Goal: Task Accomplishment & Management: Use online tool/utility

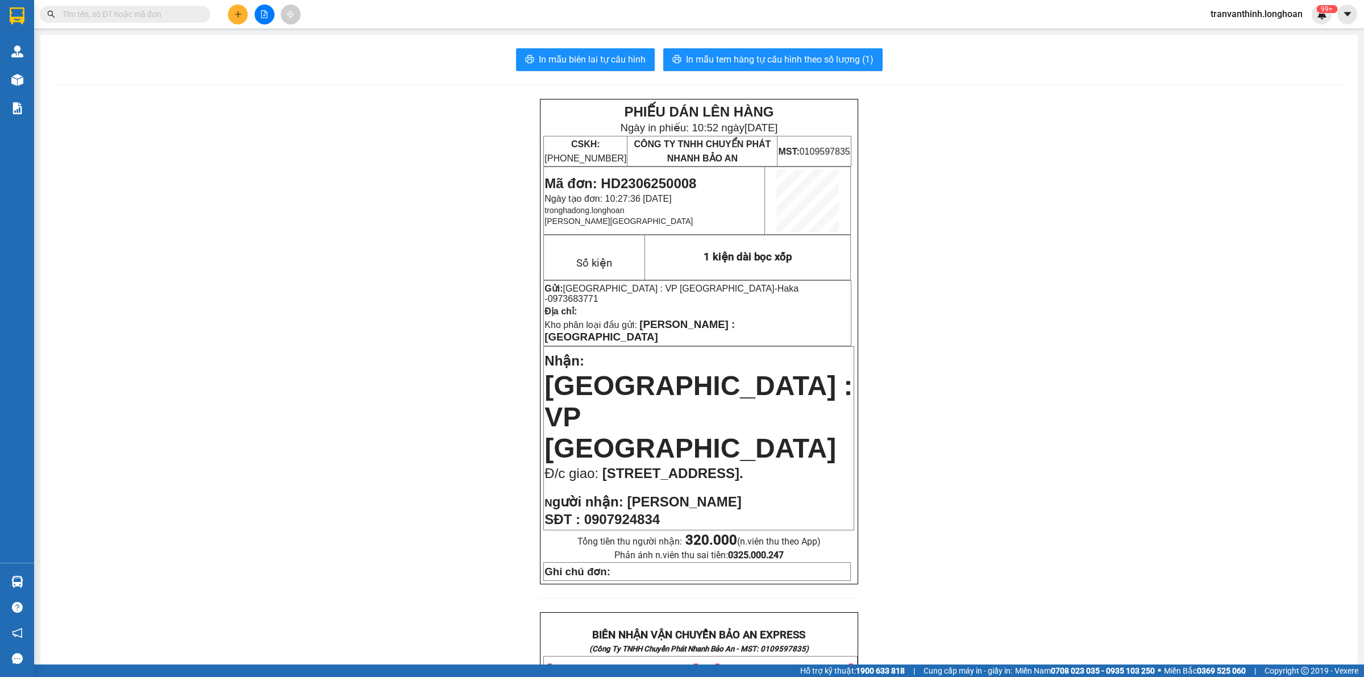
click at [94, 12] on input "text" at bounding box center [129, 14] width 134 height 12
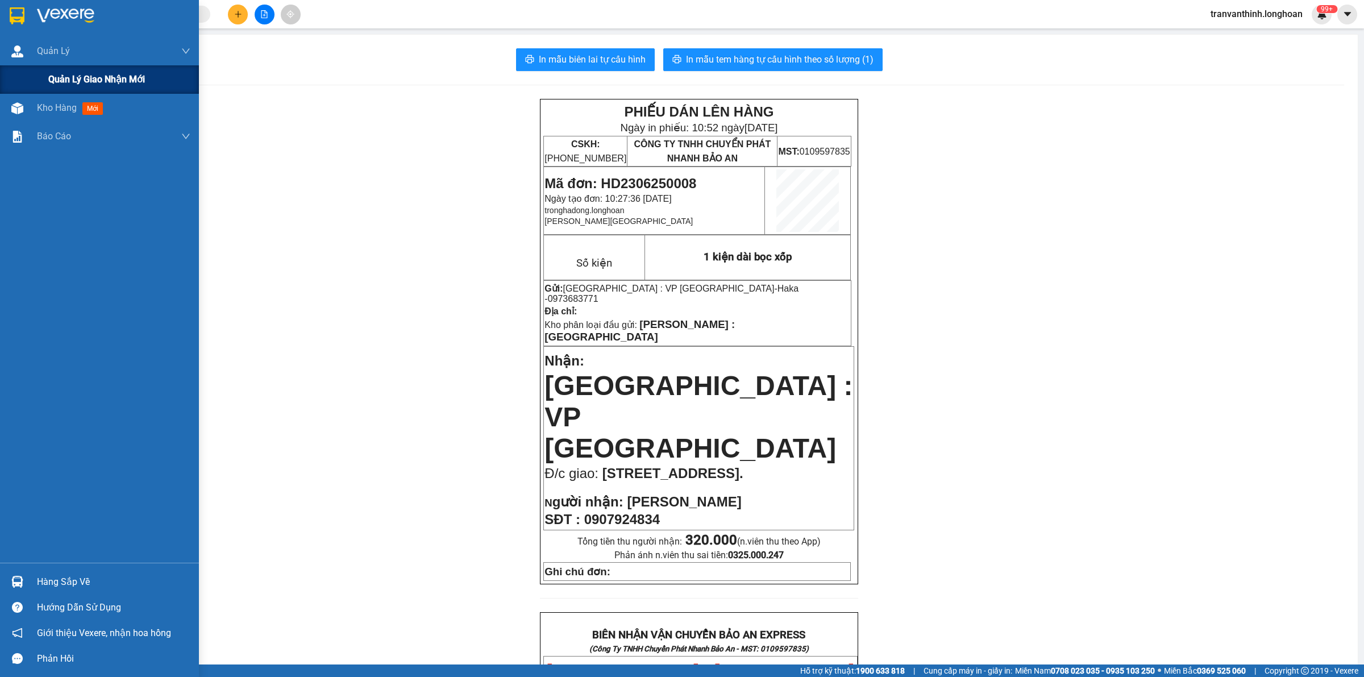
drag, startPoint x: 10, startPoint y: 51, endPoint x: 135, endPoint y: 68, distance: 126.1
click at [10, 51] on div at bounding box center [17, 51] width 20 height 20
click at [71, 85] on span "Quản lý giao nhận mới" at bounding box center [96, 79] width 97 height 14
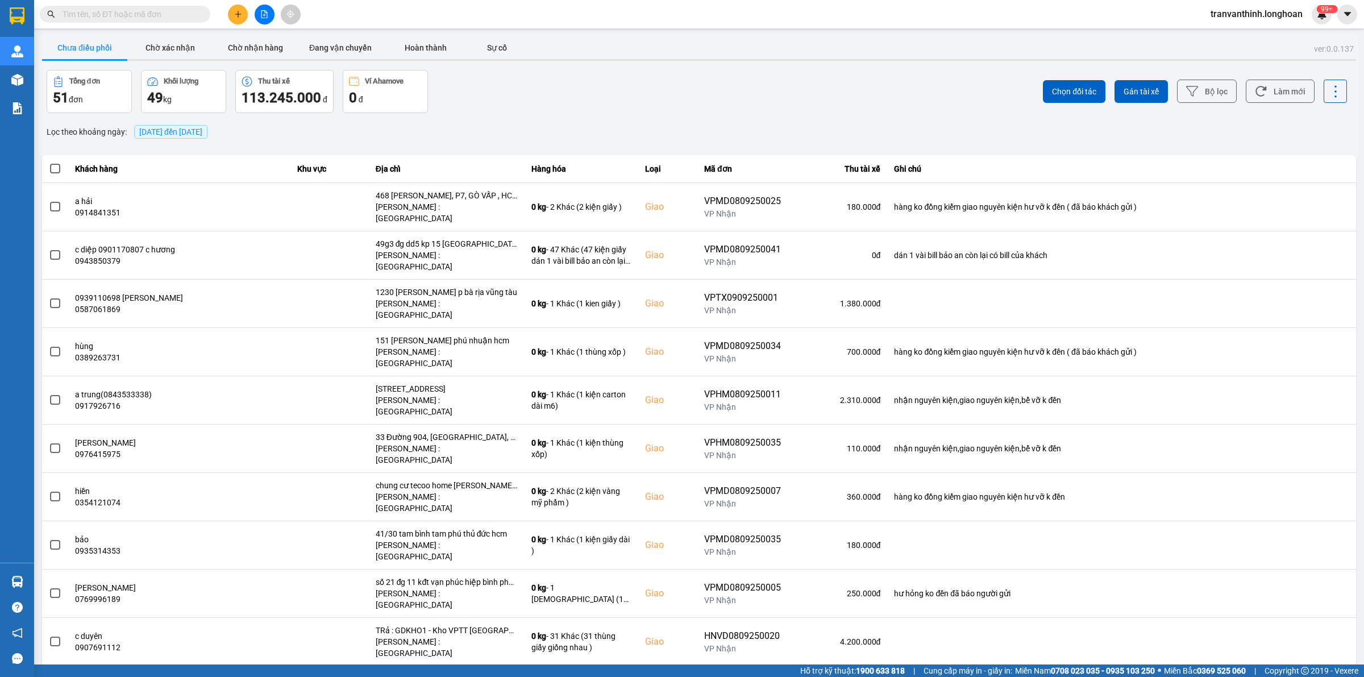
click at [186, 139] on div "[DATE] đến [DATE]" at bounding box center [170, 131] width 79 height 19
click at [197, 130] on span "[DATE] đến [DATE]" at bounding box center [170, 131] width 63 height 9
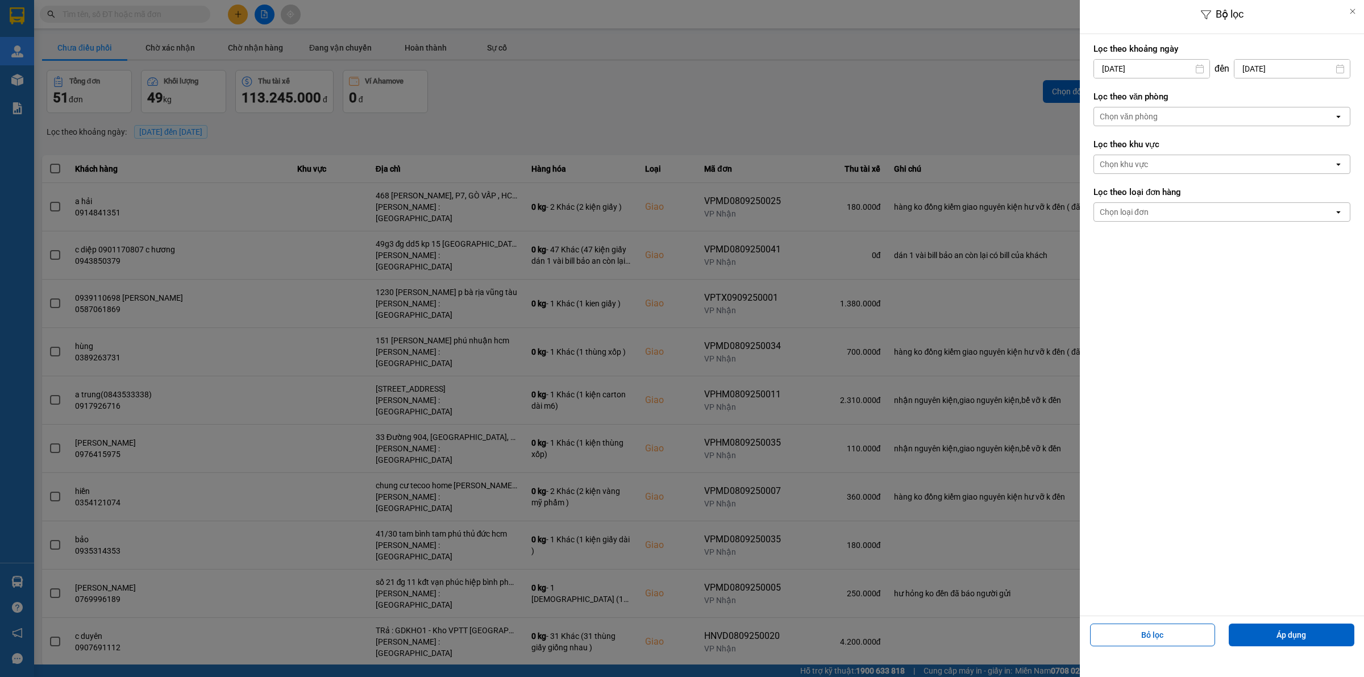
click at [1136, 66] on input "[DATE]" at bounding box center [1151, 69] width 115 height 18
click at [1095, 95] on icon "Arrow Left" at bounding box center [1099, 97] width 14 height 14
click at [1192, 152] on div "1" at bounding box center [1191, 152] width 16 height 14
type input "[DATE]"
click at [1194, 116] on div "Chọn văn phòng" at bounding box center [1214, 116] width 240 height 18
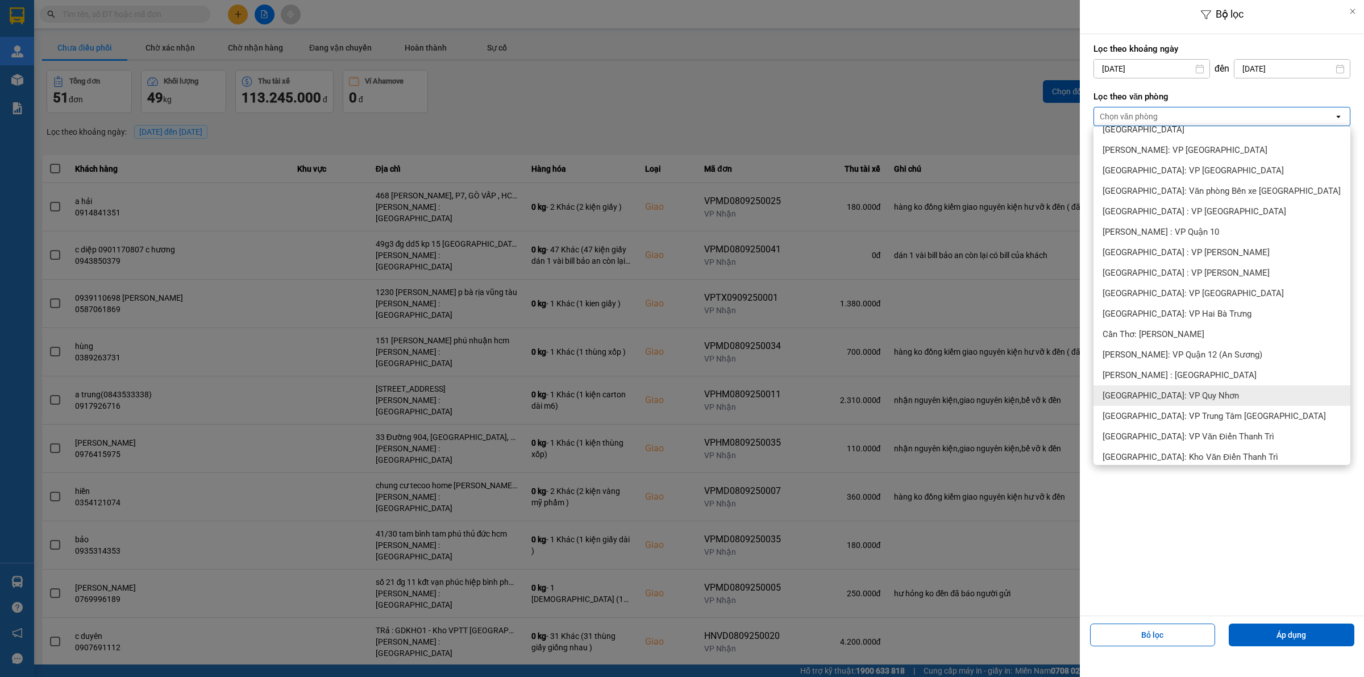
scroll to position [355, 0]
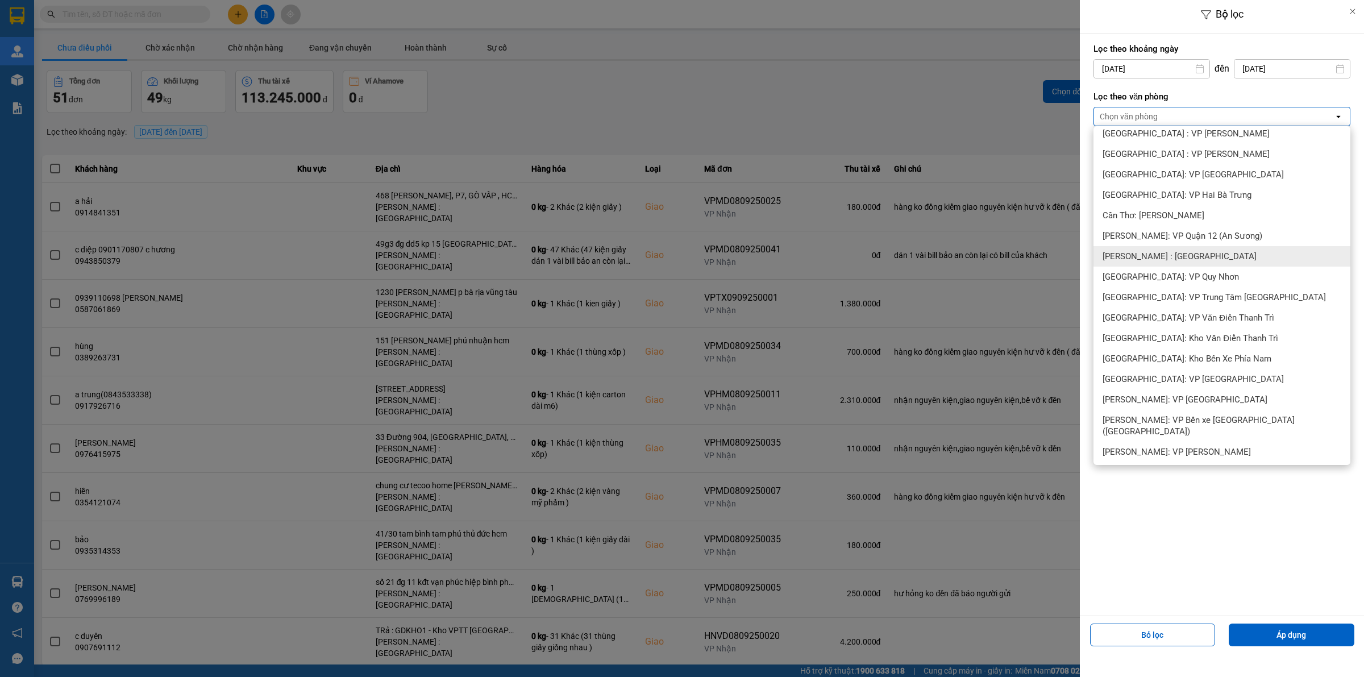
click at [1199, 251] on span "[PERSON_NAME] : [GEOGRAPHIC_DATA]" at bounding box center [1179, 256] width 154 height 11
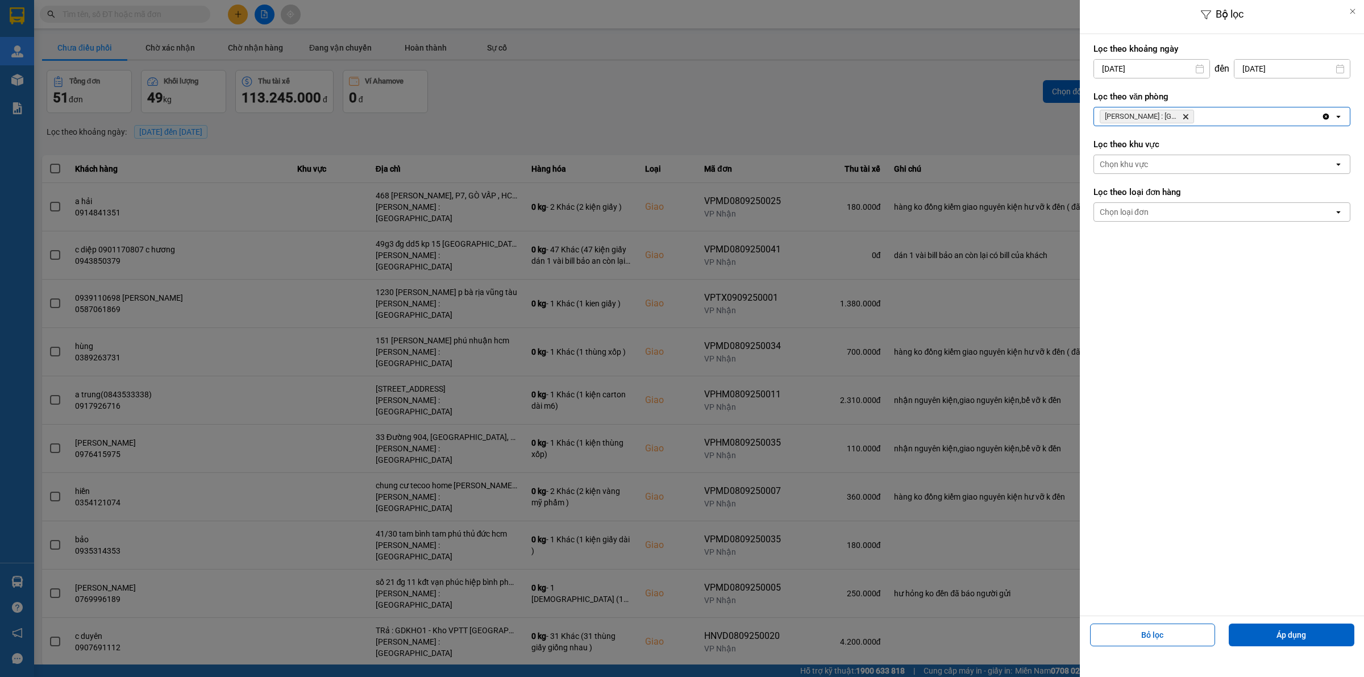
click at [1168, 219] on div "Chọn loại đơn" at bounding box center [1214, 212] width 240 height 18
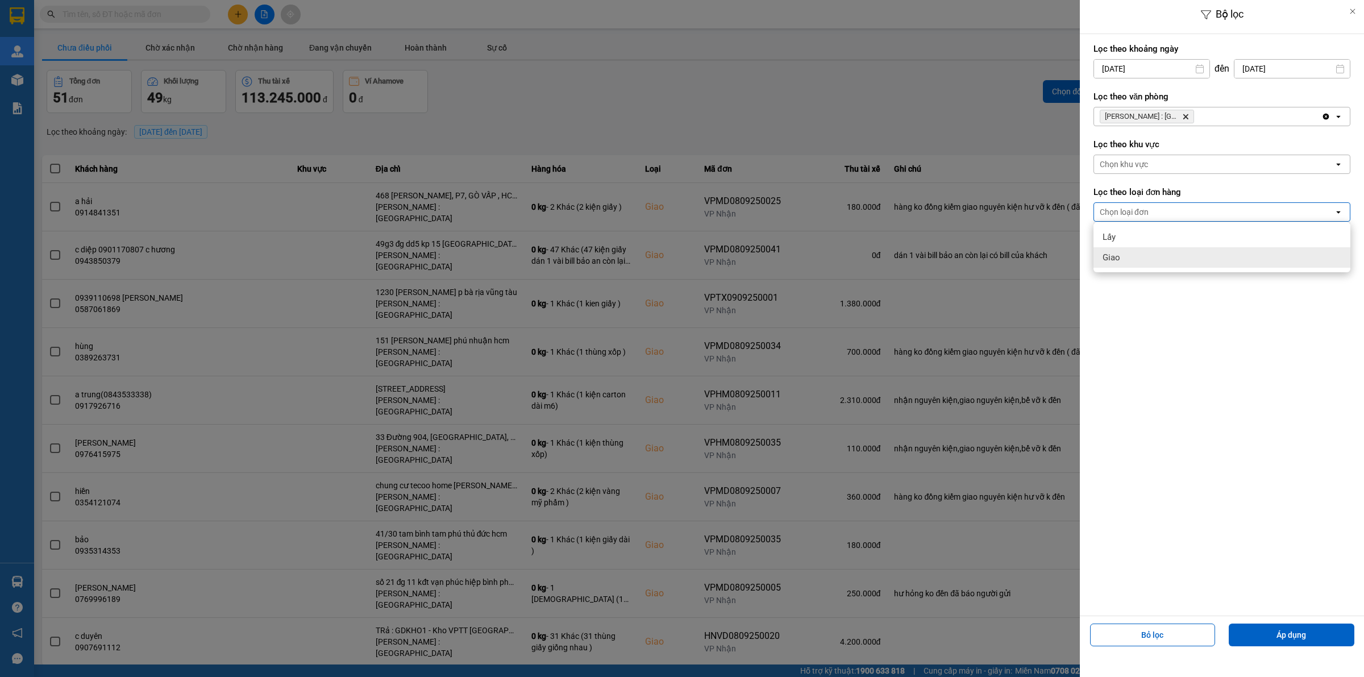
click at [1132, 257] on div "Giao" at bounding box center [1221, 257] width 257 height 20
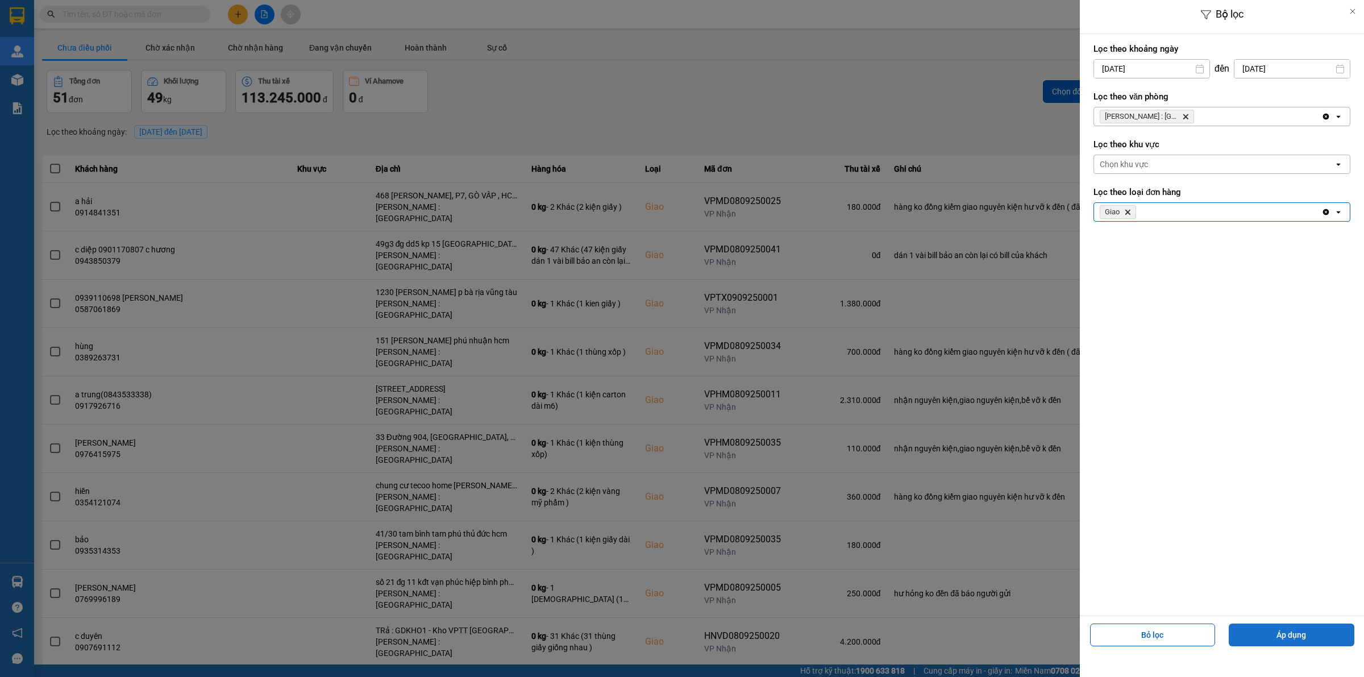
click at [1288, 635] on button "Áp dụng" at bounding box center [1291, 634] width 126 height 23
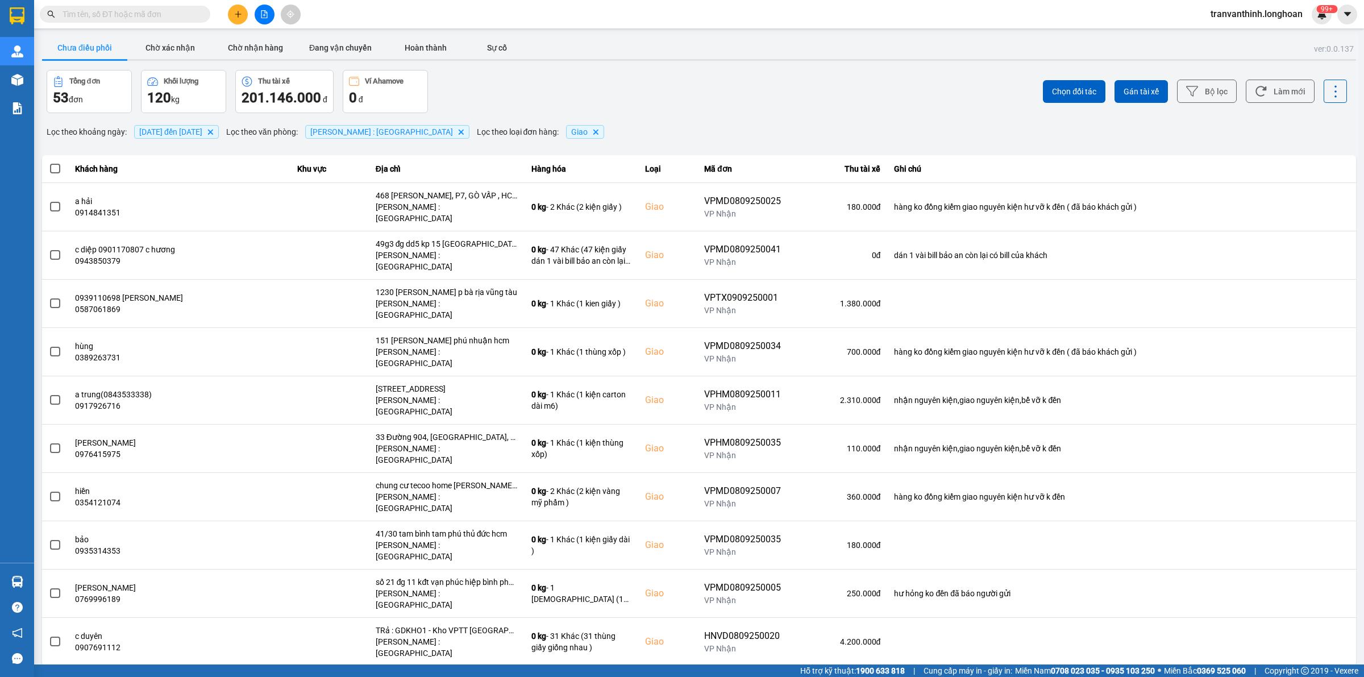
click at [1319, 669] on div "10 / trang" at bounding box center [1319, 674] width 35 height 11
click at [1310, 560] on div "100 / trang" at bounding box center [1325, 561] width 41 height 11
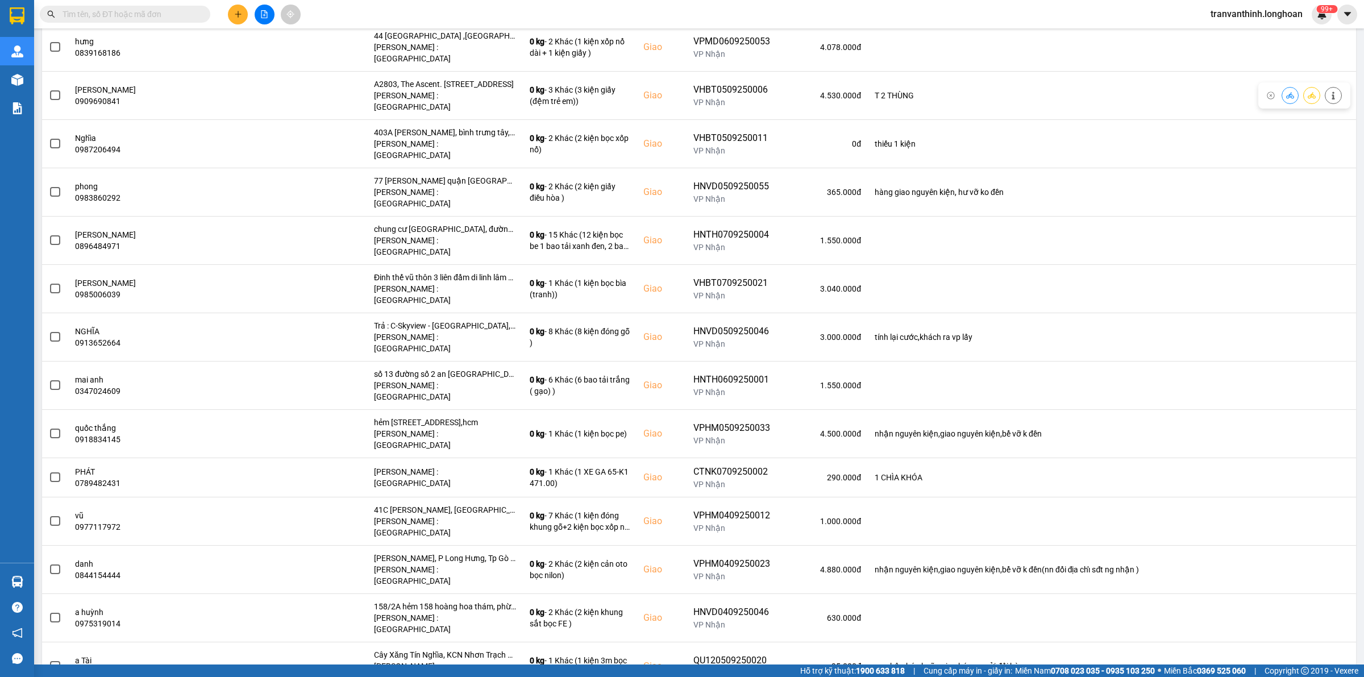
scroll to position [1669, 0]
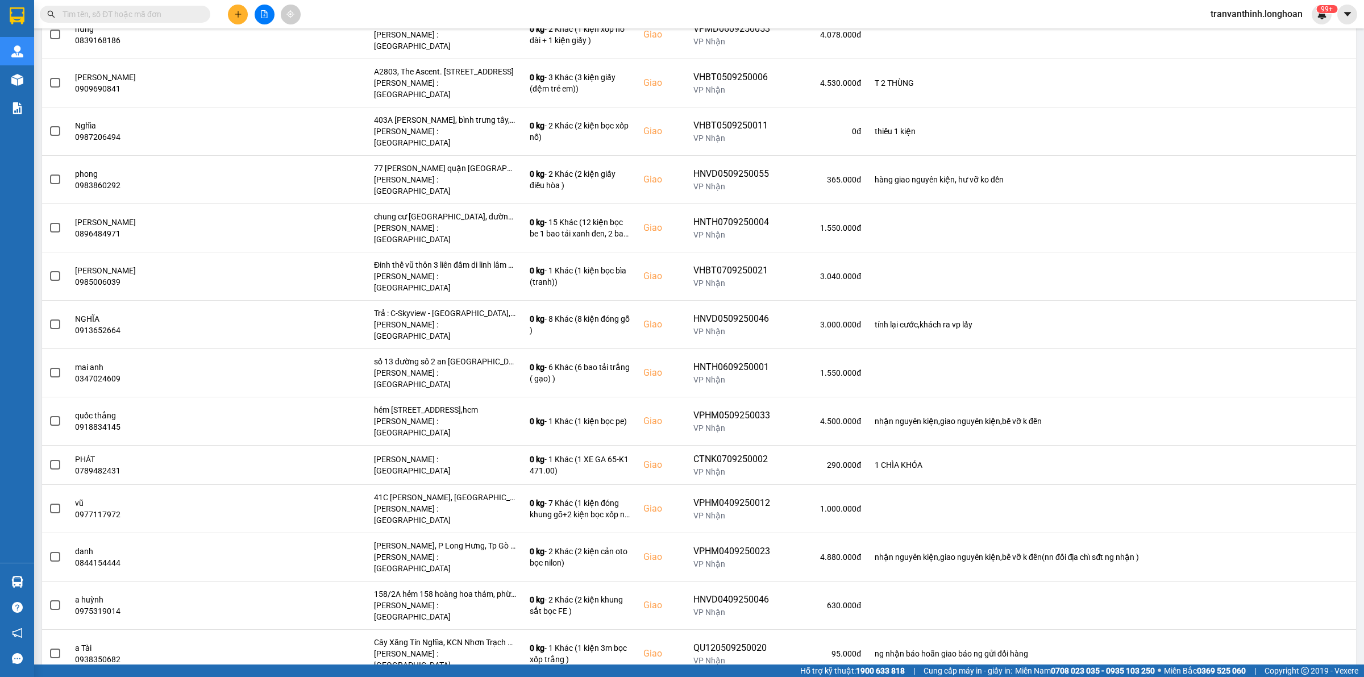
click at [161, 12] on input "text" at bounding box center [129, 14] width 134 height 12
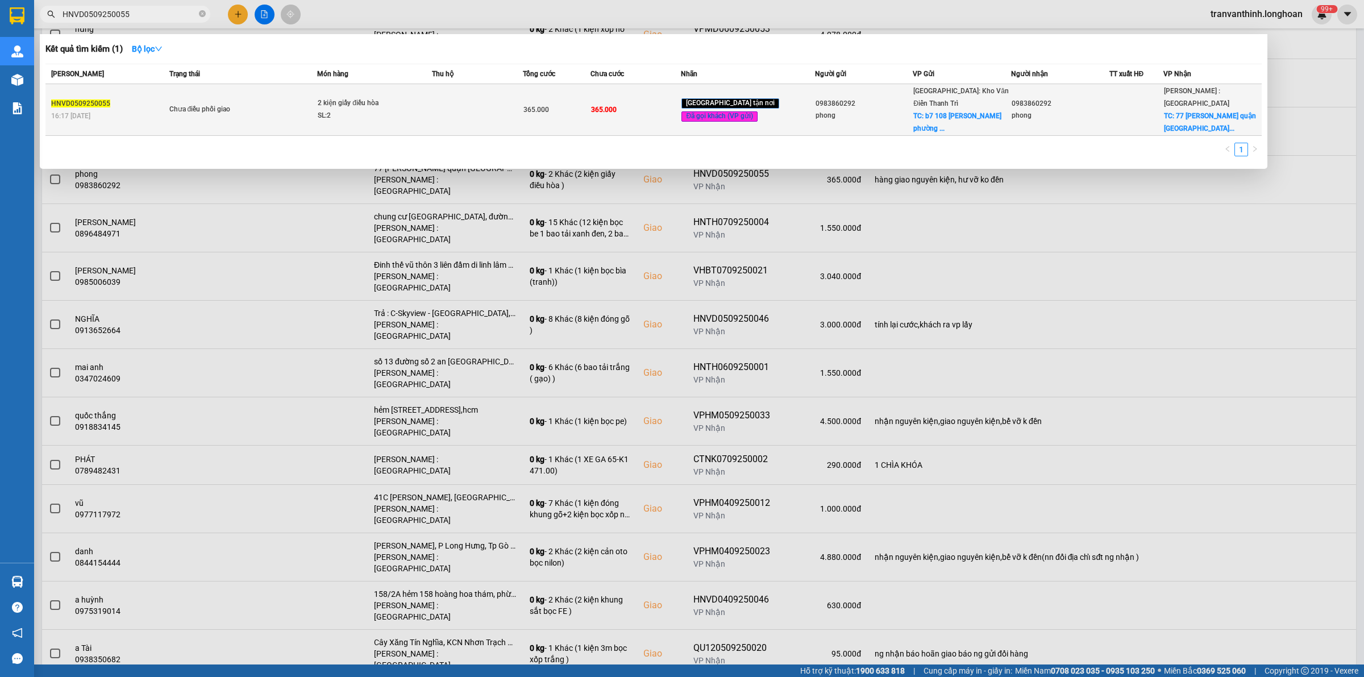
type input "HNVD0509250055"
click at [419, 100] on span "2 kiện giấy điều hòa SL: 2" at bounding box center [375, 109] width 114 height 24
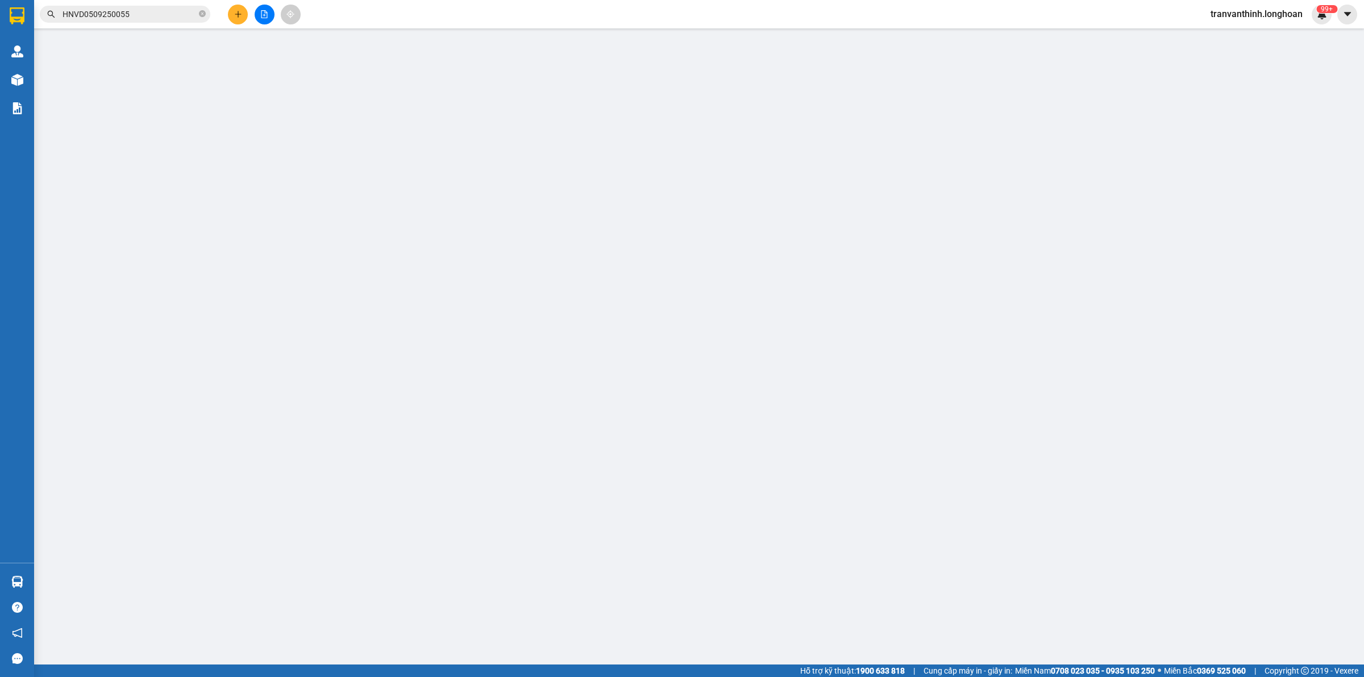
type input "0983860292"
type input "phong"
checkbox input "true"
type input "b7 108 [PERSON_NAME] [GEOGRAPHIC_DATA]"
type input "0983860292"
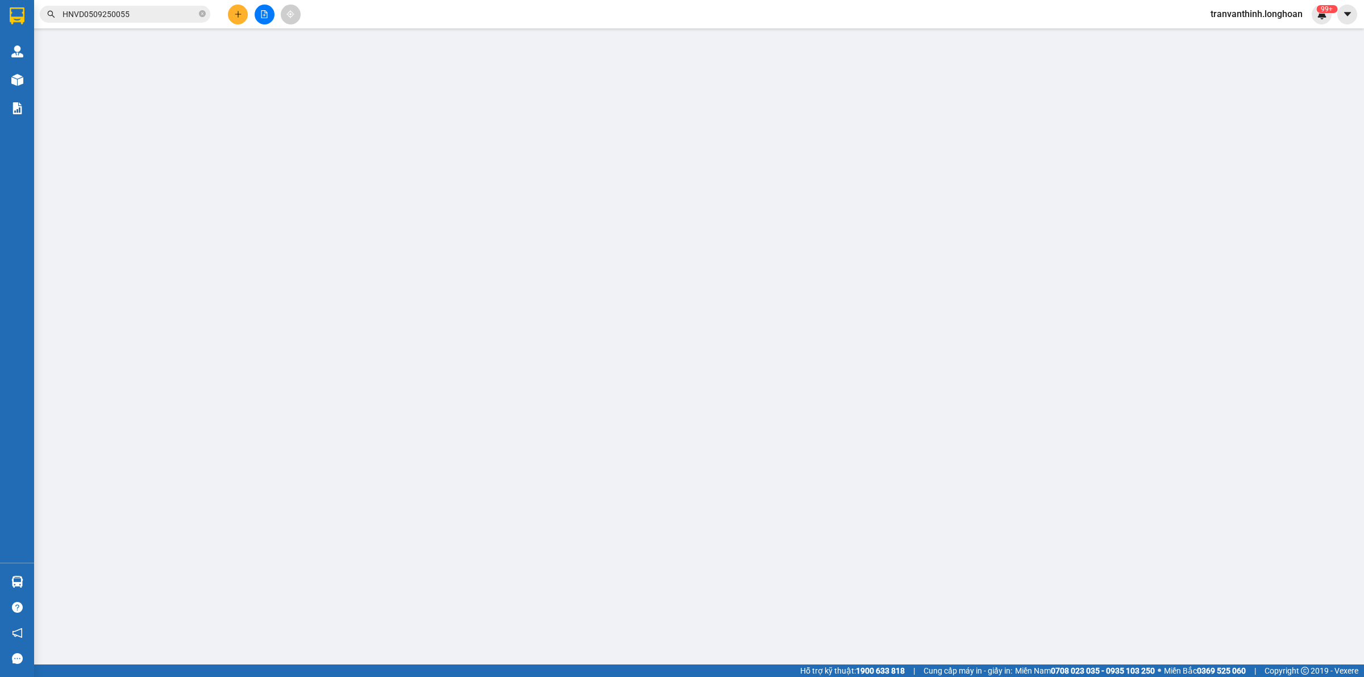
type input "phong"
checkbox input "true"
type input "77 [PERSON_NAME] quận [GEOGRAPHIC_DATA]"
type input "hàng giao nguyên kiện, hư vỡ ko đền"
type input "365.000"
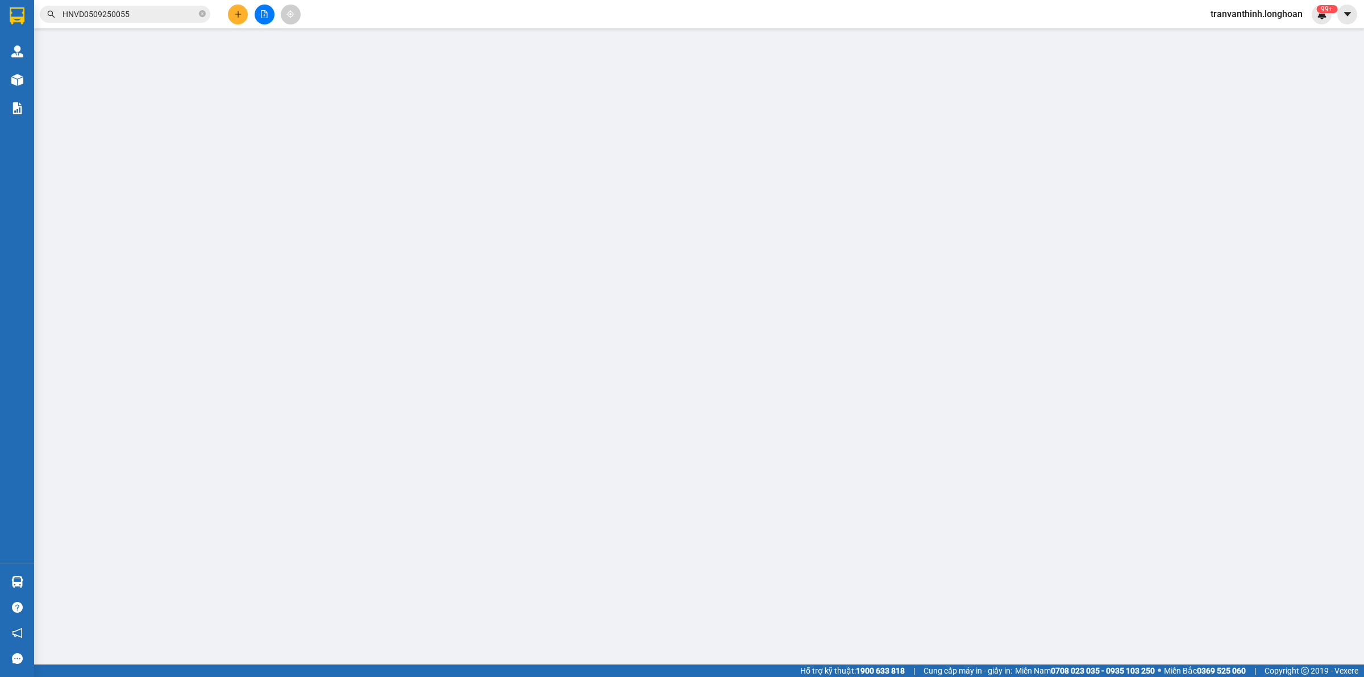
type input "365.000"
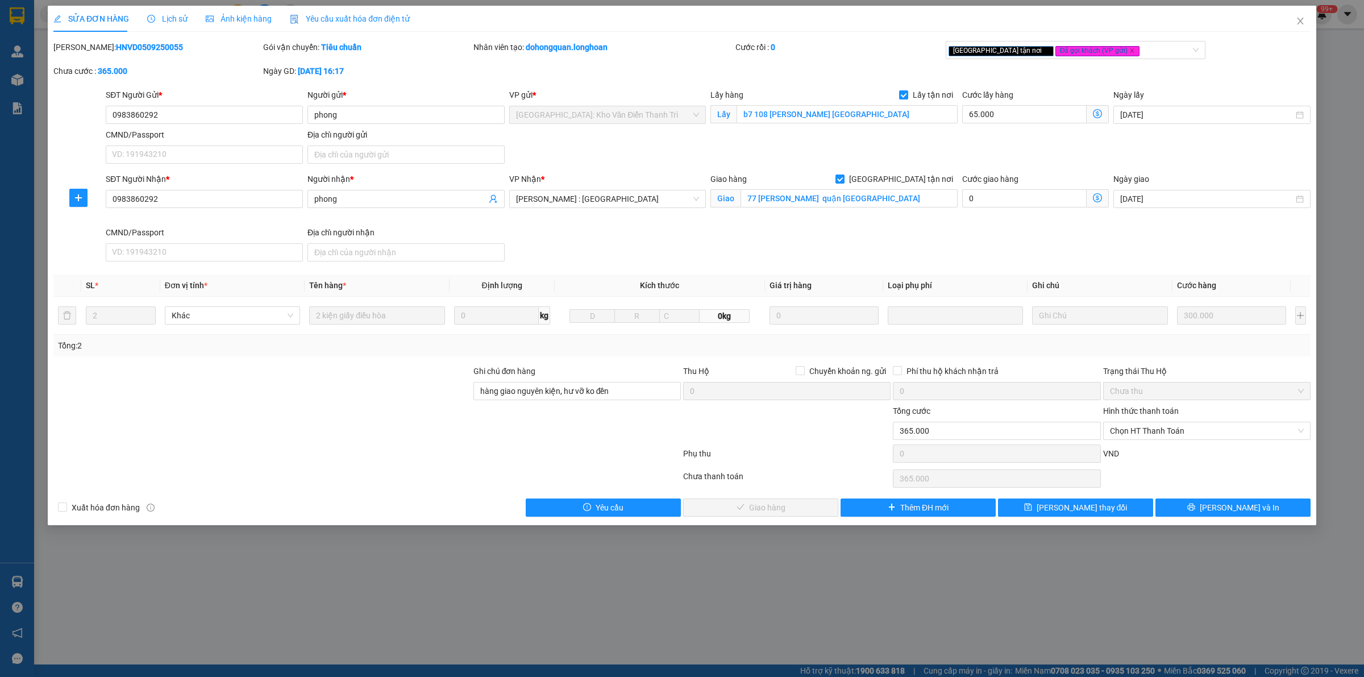
click at [116, 43] on b "HNVD0509250055" at bounding box center [149, 47] width 67 height 9
copy b "HNVD0509250055"
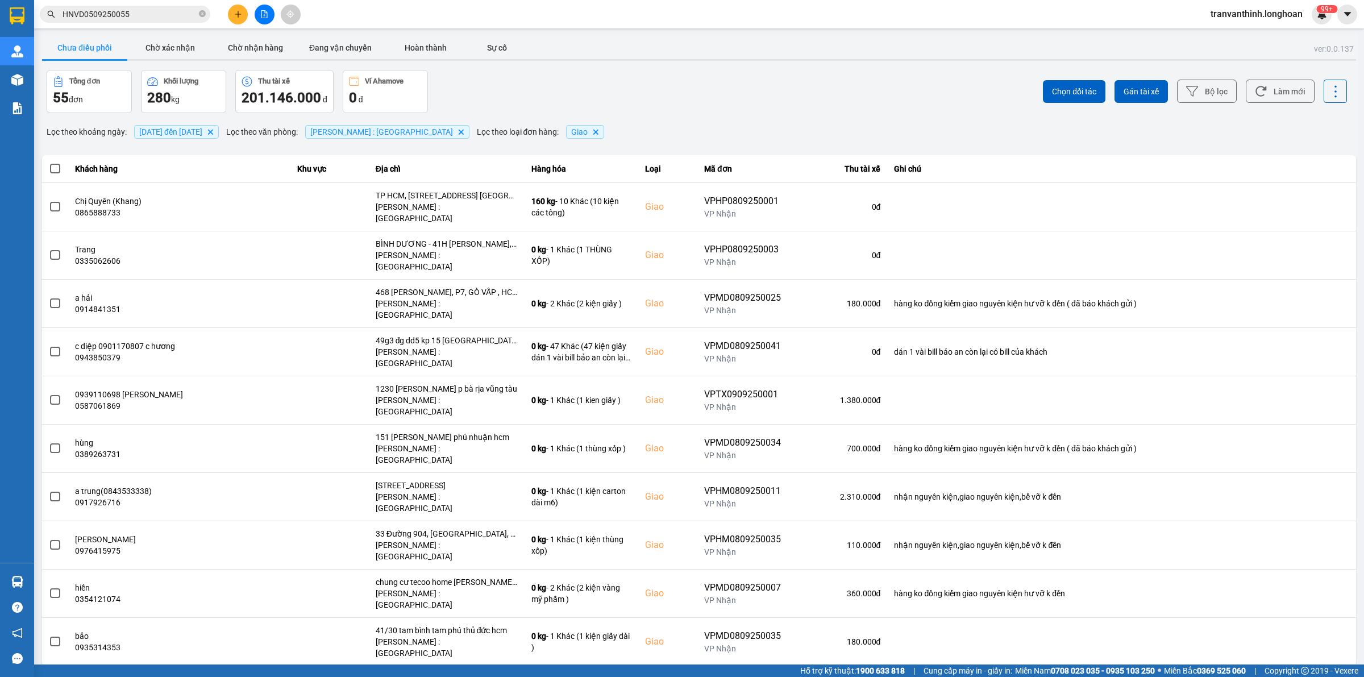
click at [1327, 669] on div "10 / trang" at bounding box center [1319, 674] width 35 height 11
click at [1321, 564] on div "100 / trang" at bounding box center [1325, 561] width 41 height 11
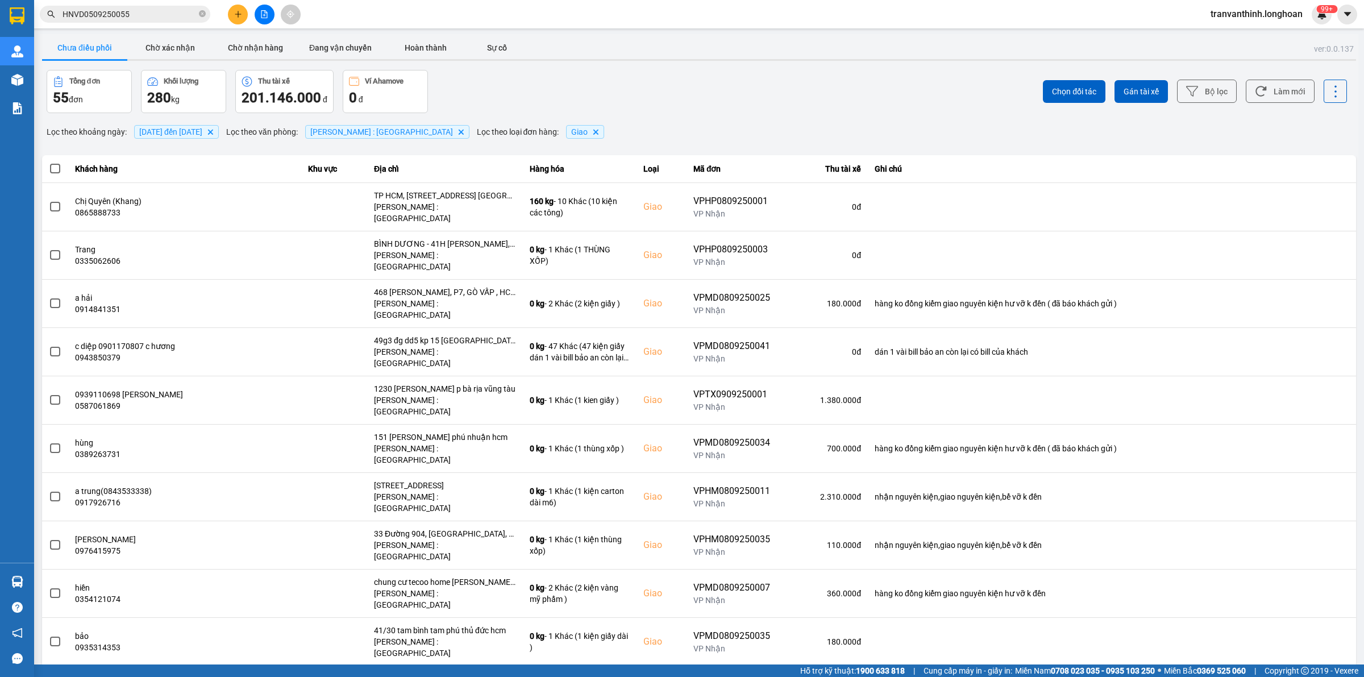
scroll to position [1241, 0]
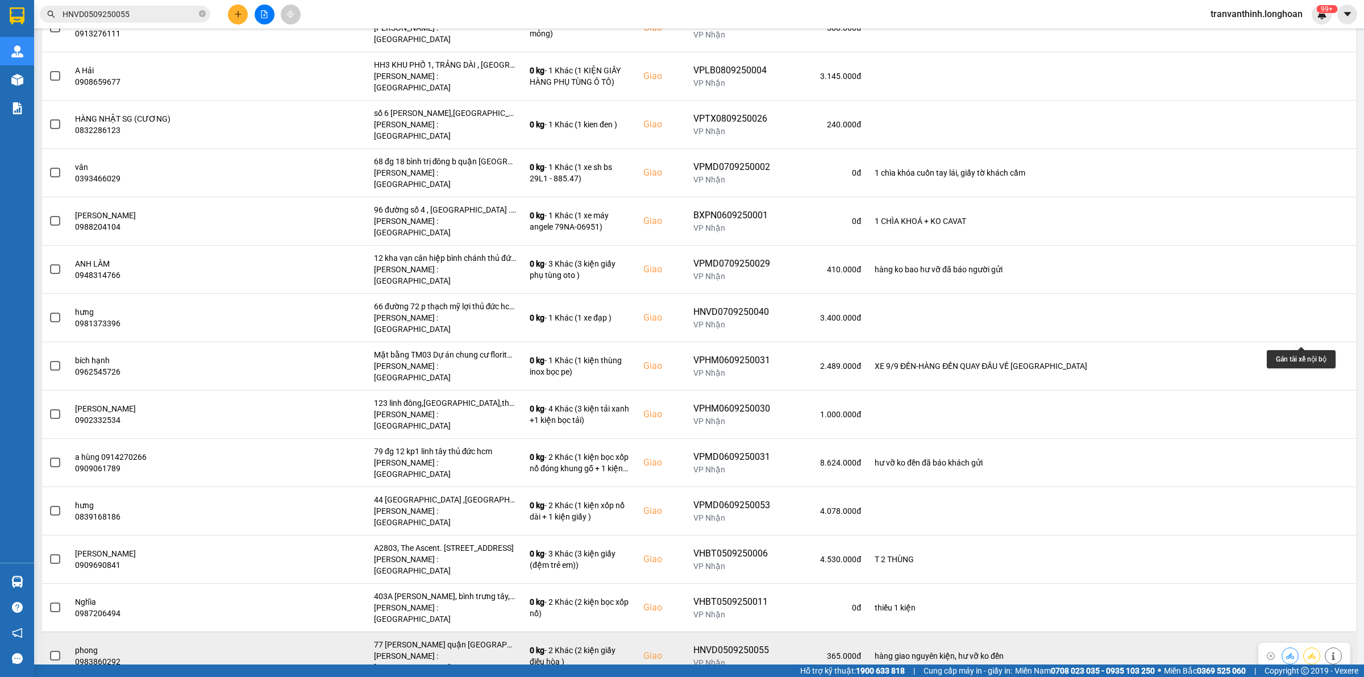
click at [1307, 652] on icon at bounding box center [1311, 656] width 8 height 8
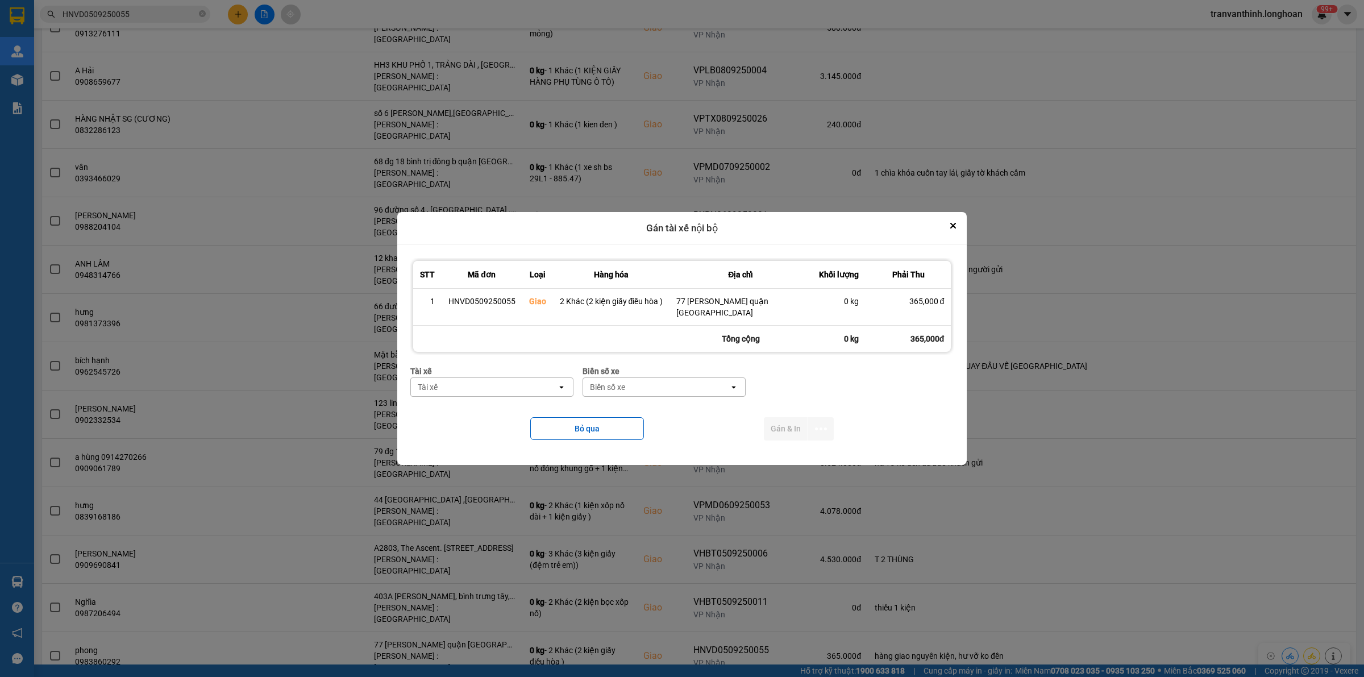
click at [450, 382] on div "Tài xế" at bounding box center [484, 387] width 146 height 18
type input "NGHĨA"
click at [505, 402] on span "0796111247 - [PERSON_NAME]" at bounding box center [478, 405] width 118 height 11
click at [643, 383] on div "Biển số xe" at bounding box center [656, 387] width 146 height 18
type input "67"
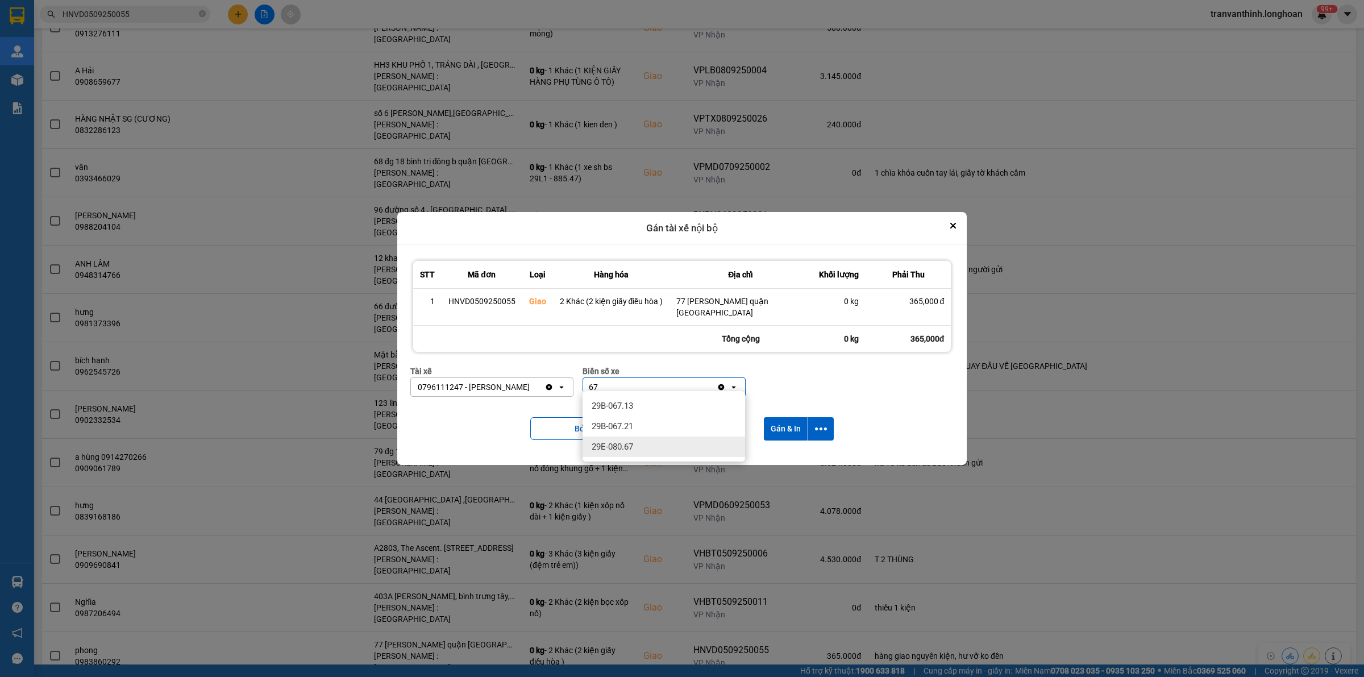
click at [644, 453] on div "29E-080.67" at bounding box center [663, 446] width 162 height 20
drag, startPoint x: 838, startPoint y: 419, endPoint x: 822, endPoint y: 424, distance: 17.3
click at [838, 419] on div "Bỏ qua Gán & In" at bounding box center [682, 429] width 544 height 46
click at [822, 424] on icon "dialog" at bounding box center [821, 429] width 12 height 12
click at [782, 452] on span "Chỉ gán tài" at bounding box center [775, 453] width 37 height 11
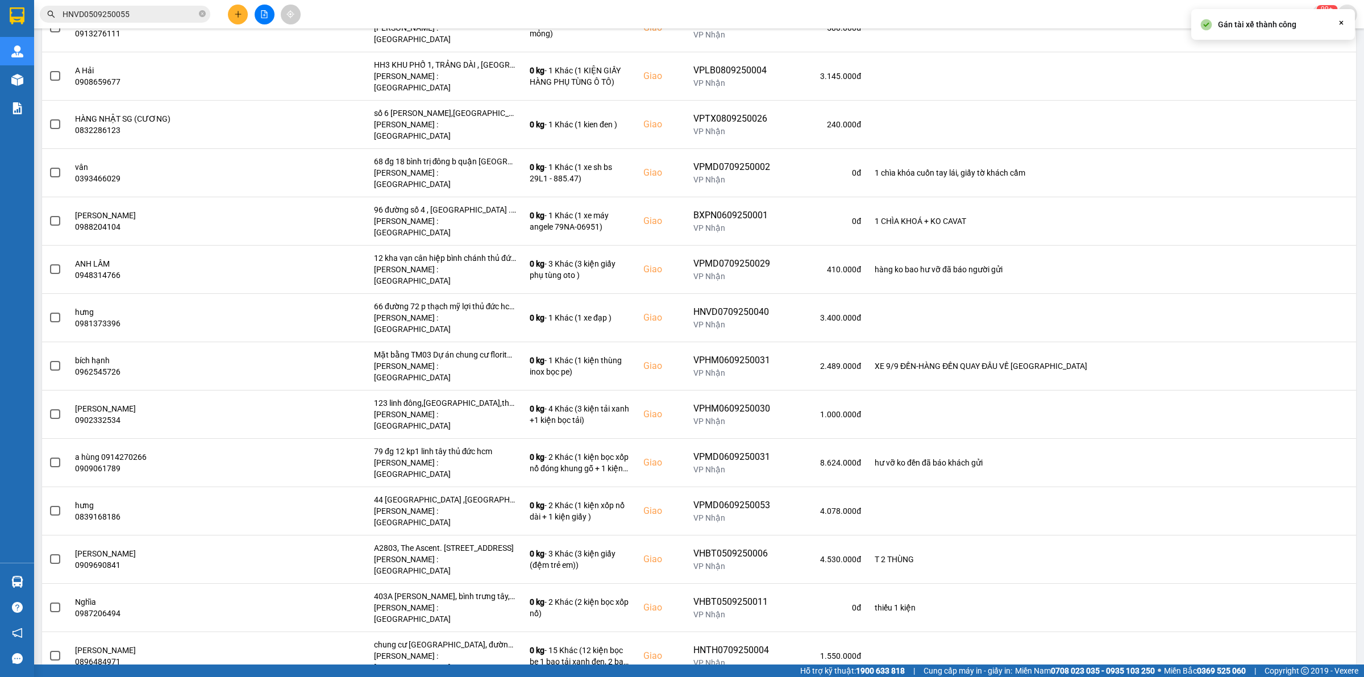
scroll to position [0, 0]
